Goal: Task Accomplishment & Management: Complete application form

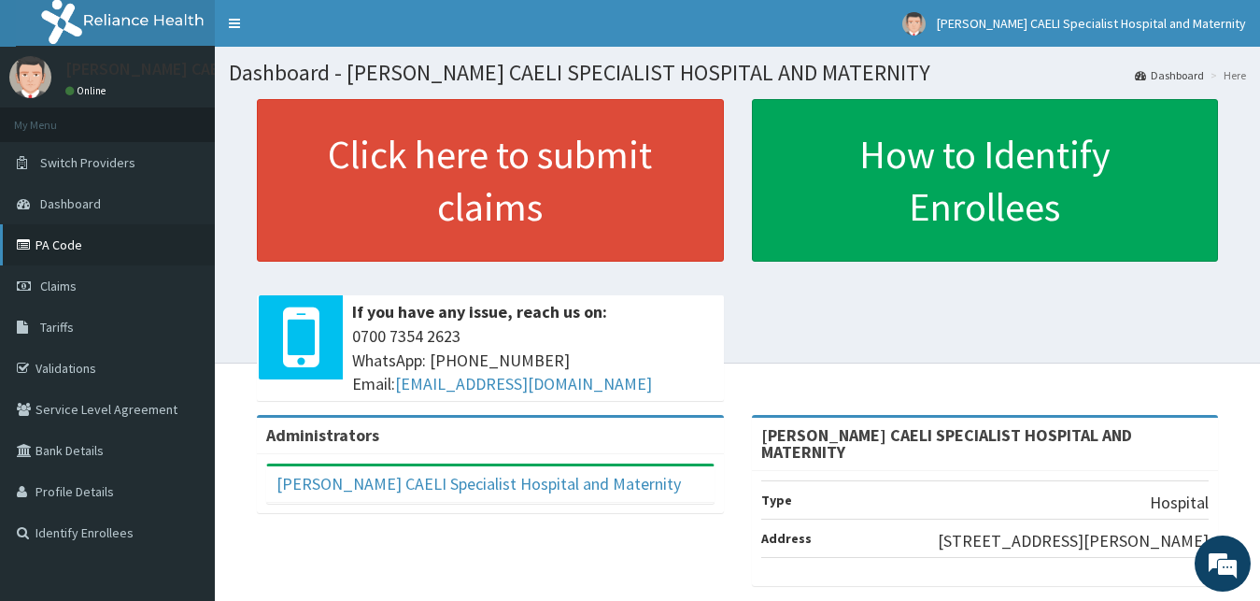
click at [66, 244] on link "PA Code" at bounding box center [107, 244] width 215 height 41
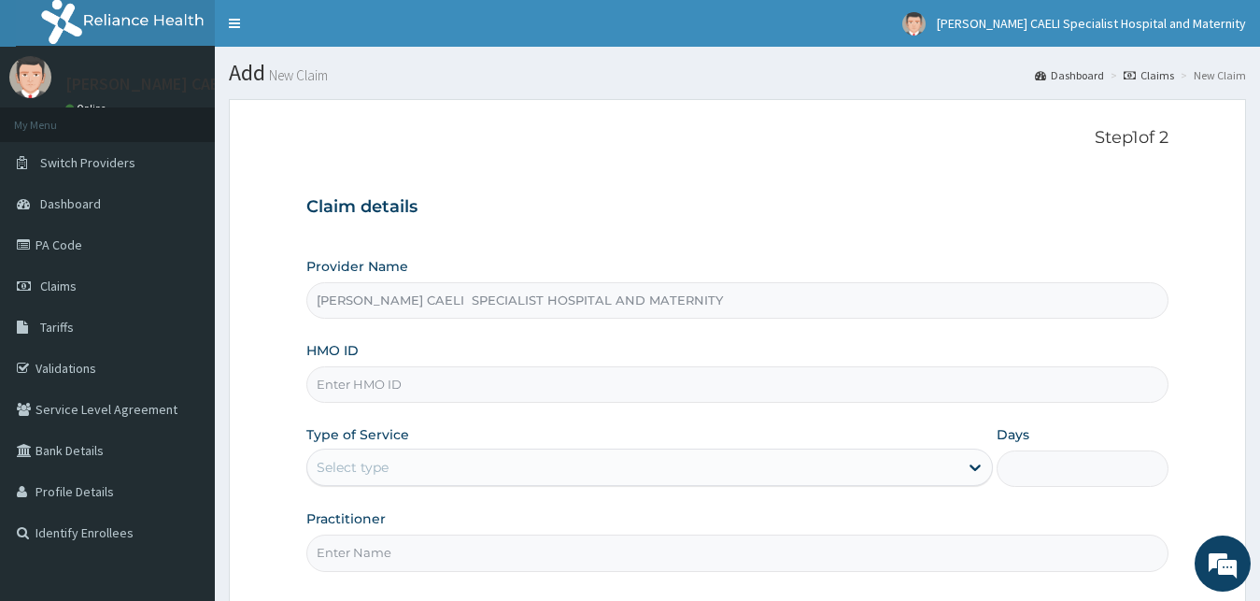
scroll to position [175, 0]
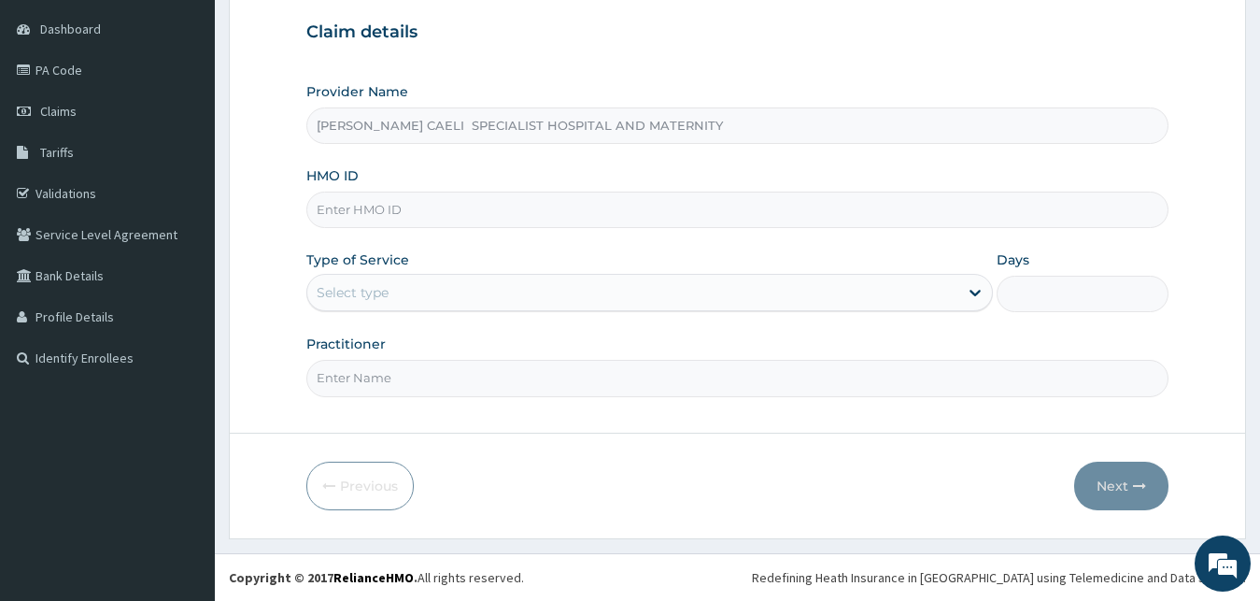
click at [370, 378] on input "Practitioner" at bounding box center [737, 378] width 863 height 36
type input "D"
type input "[PERSON_NAME]"
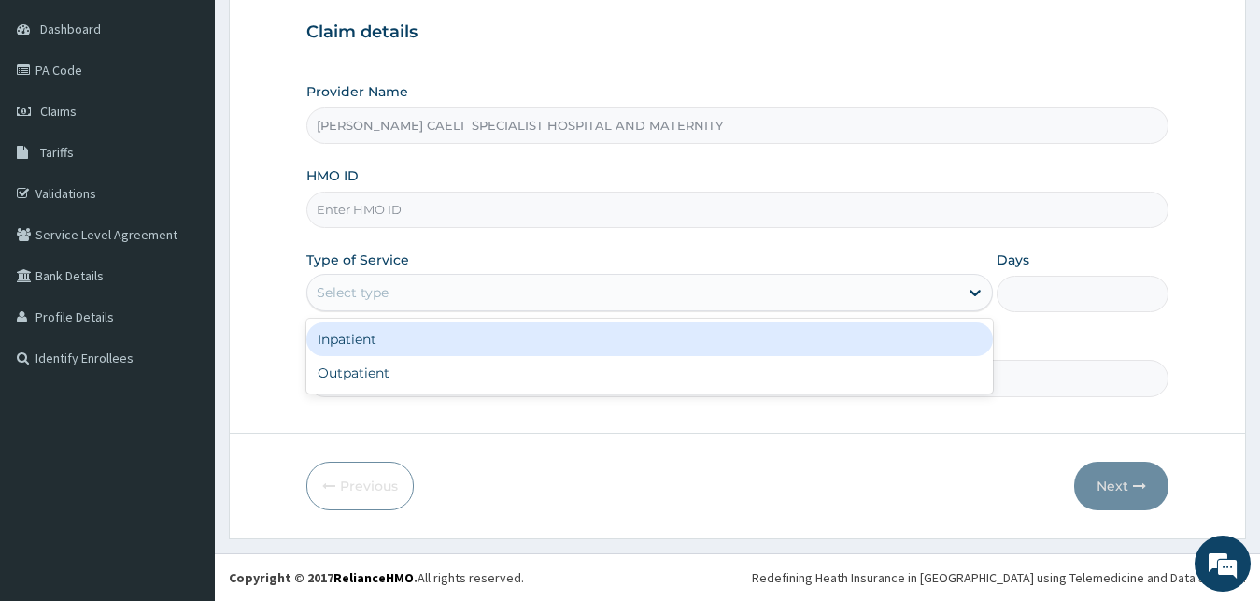
click at [363, 283] on div "Select type" at bounding box center [633, 293] width 652 height 30
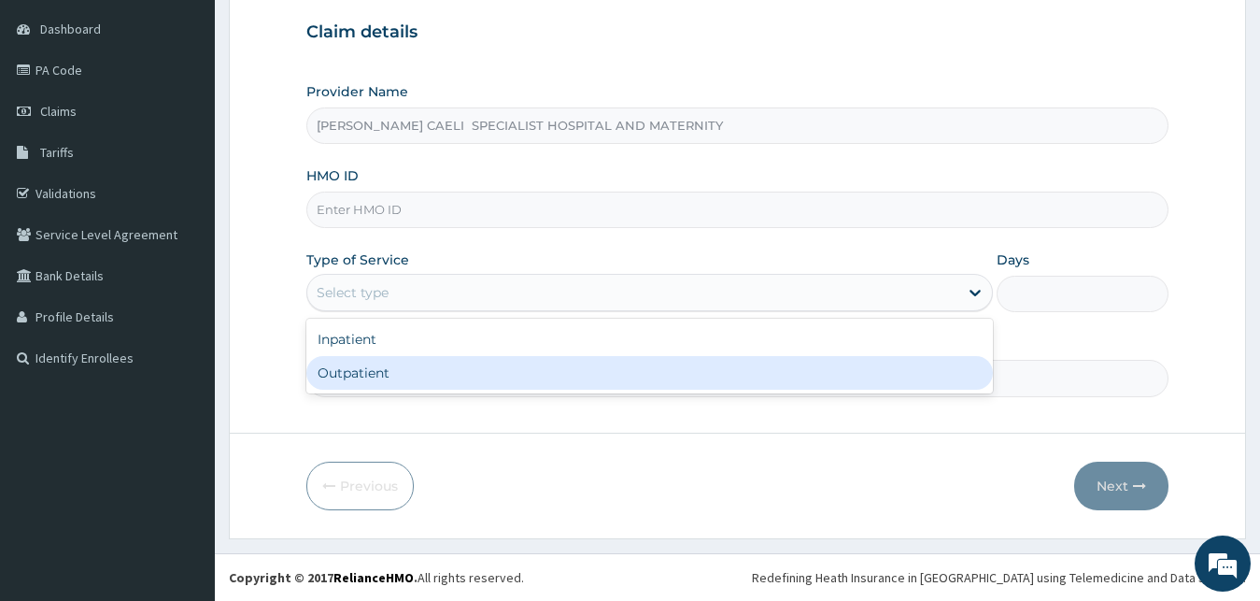
click at [352, 371] on div "Outpatient" at bounding box center [650, 373] width 688 height 34
type input "1"
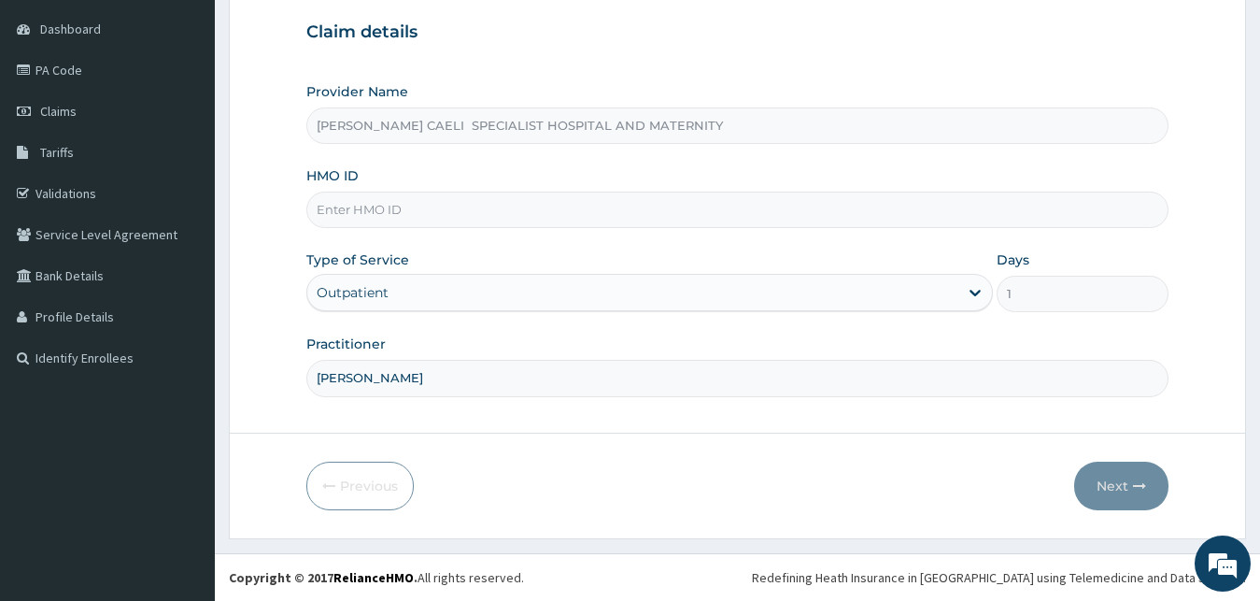
click at [390, 209] on input "HMO ID" at bounding box center [737, 210] width 863 height 36
type input "NBC/10245/D"
click at [1103, 476] on button "Next" at bounding box center [1122, 486] width 94 height 49
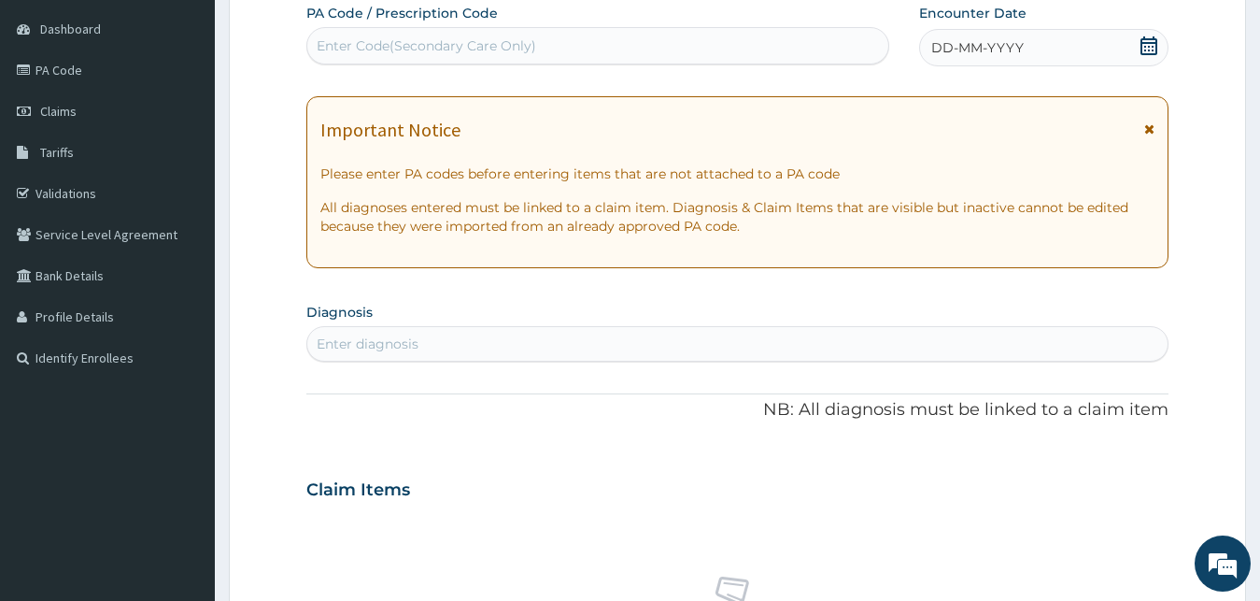
click at [961, 42] on span "DD-MM-YYYY" at bounding box center [978, 47] width 93 height 19
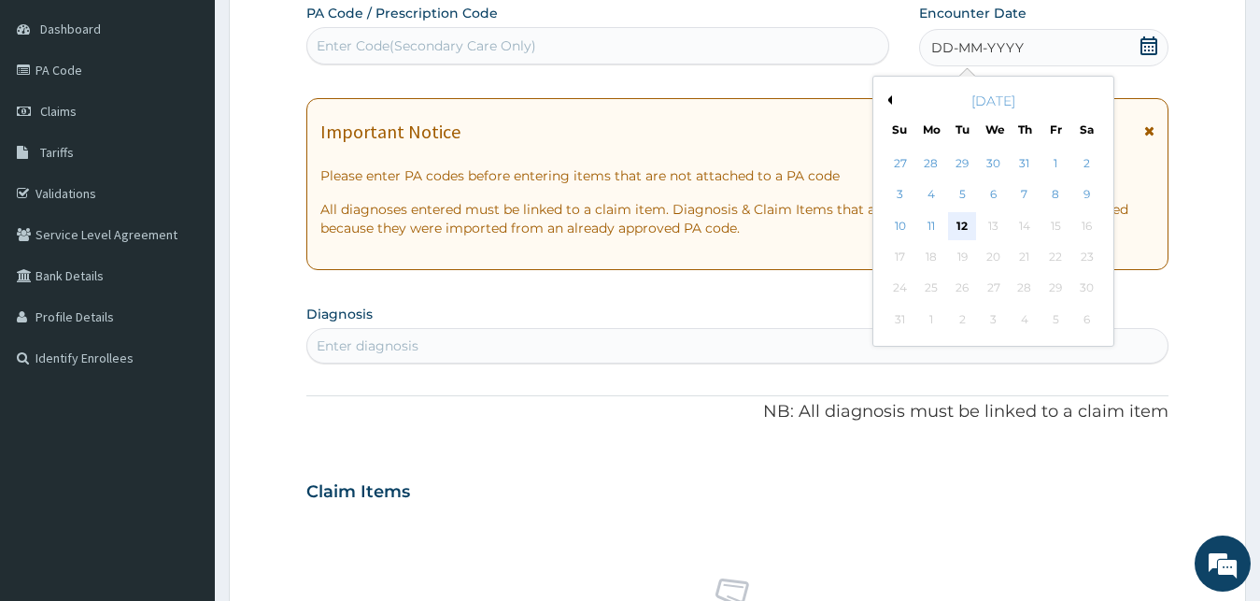
click at [961, 228] on div "12" at bounding box center [962, 226] width 28 height 28
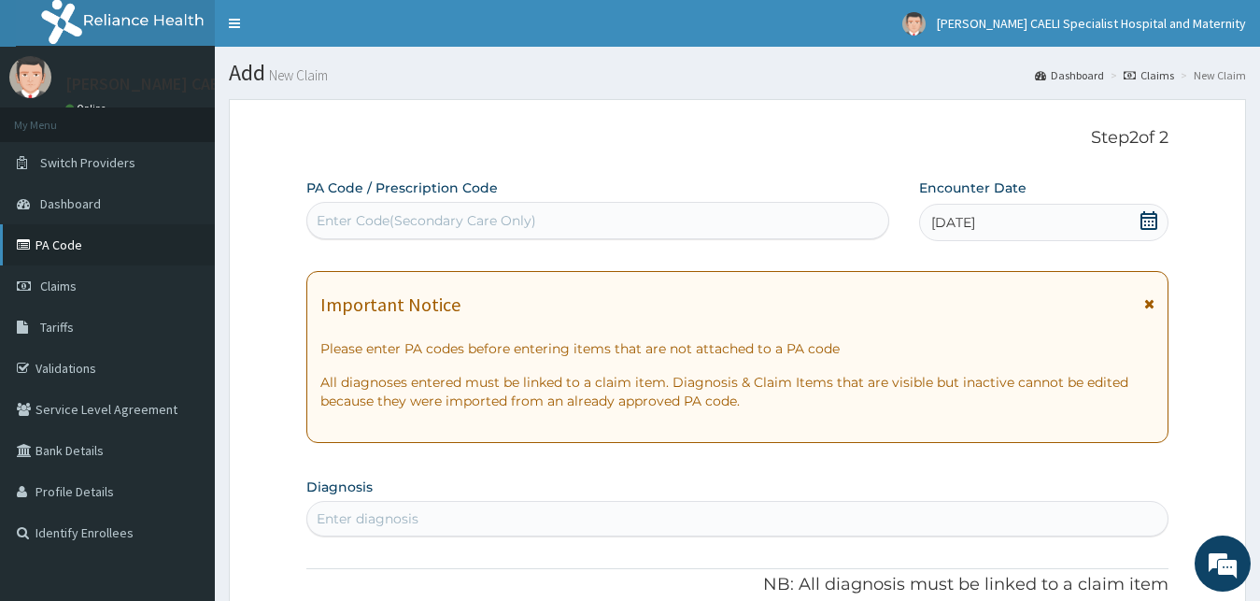
click at [66, 239] on link "PA Code" at bounding box center [107, 244] width 215 height 41
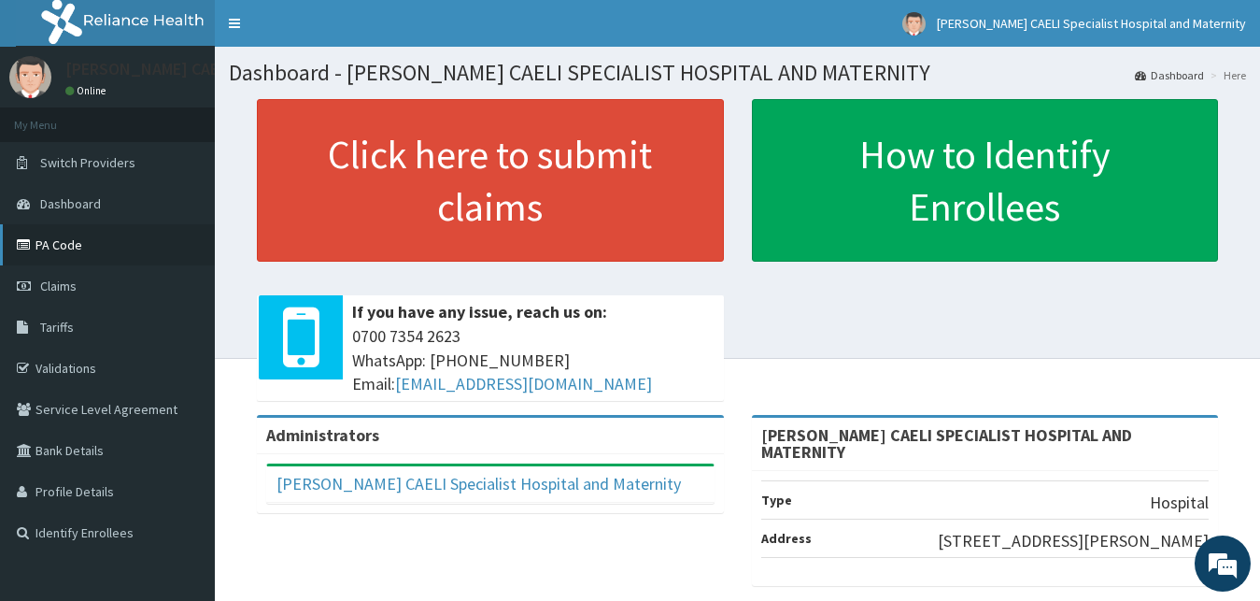
click at [87, 243] on link "PA Code" at bounding box center [107, 244] width 215 height 41
click at [62, 248] on link "PA Code" at bounding box center [107, 244] width 215 height 41
click at [55, 249] on link "PA Code" at bounding box center [107, 244] width 215 height 41
